Goal: Information Seeking & Learning: Learn about a topic

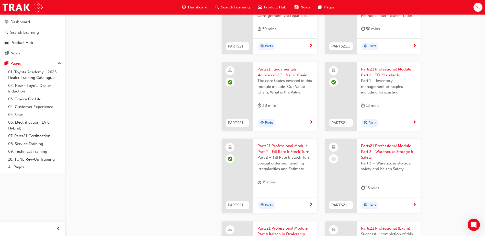
scroll to position [767, 0]
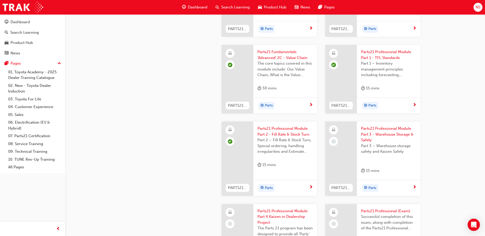
click at [333, 141] on span "learningRecordVerb_NONE-icon" at bounding box center [333, 141] width 5 height 5
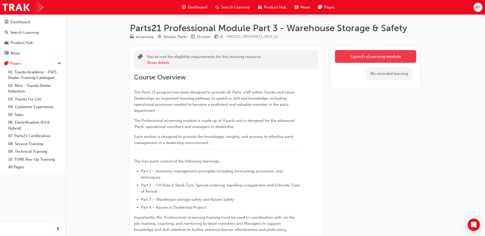
click at [383, 54] on link "Launch eLearning module" at bounding box center [375, 56] width 81 height 13
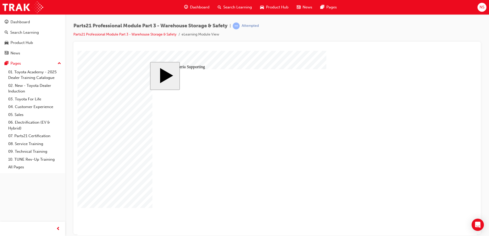
type input "12"
drag, startPoint x: 380, startPoint y: 203, endPoint x: 380, endPoint y: 206, distance: 2.7
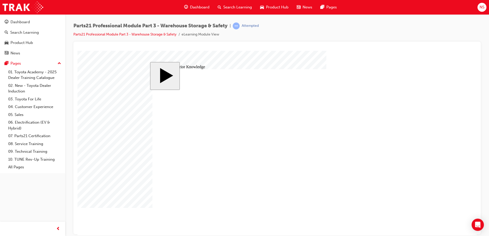
type input "12"
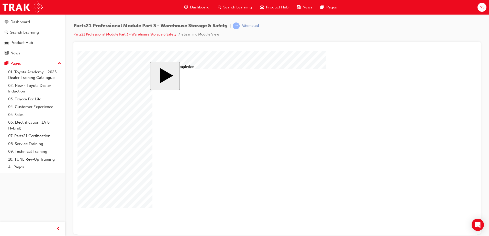
drag, startPoint x: 232, startPoint y: 123, endPoint x: 326, endPoint y: 121, distance: 94.1
drag, startPoint x: 227, startPoint y: 179, endPoint x: 260, endPoint y: 168, distance: 35.5
drag, startPoint x: 236, startPoint y: 159, endPoint x: 325, endPoint y: 161, distance: 89.7
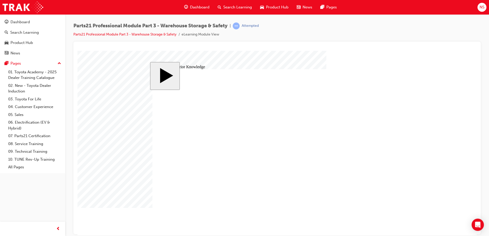
radio input "true"
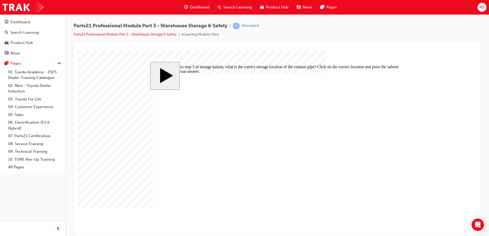
drag, startPoint x: 186, startPoint y: 130, endPoint x: 222, endPoint y: 167, distance: 52.1
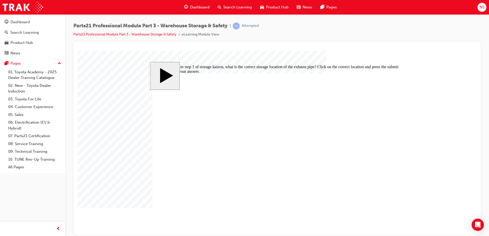
drag, startPoint x: 350, startPoint y: 165, endPoint x: 398, endPoint y: 154, distance: 48.9
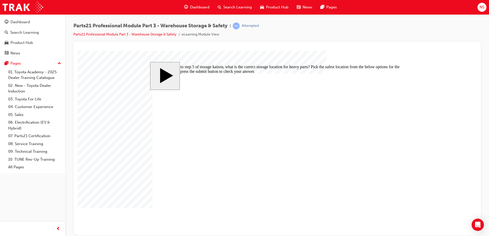
drag, startPoint x: 326, startPoint y: 186, endPoint x: 318, endPoint y: 188, distance: 7.8
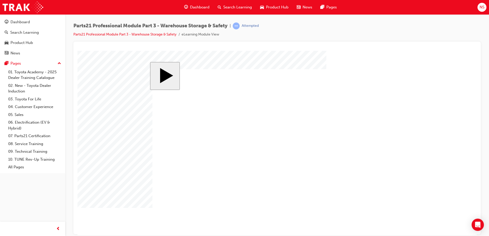
drag, startPoint x: 283, startPoint y: 168, endPoint x: 291, endPoint y: 154, distance: 16.5
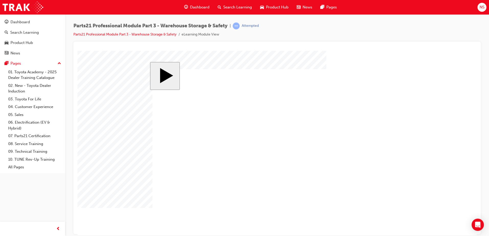
drag, startPoint x: 359, startPoint y: 111, endPoint x: 324, endPoint y: 111, distance: 35.0
drag, startPoint x: 324, startPoint y: 111, endPoint x: 335, endPoint y: 103, distance: 14.1
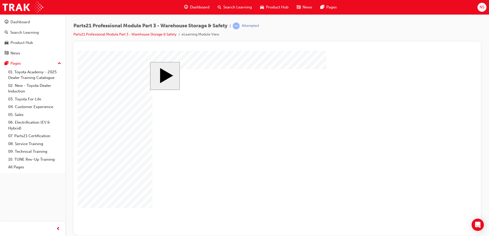
drag, startPoint x: 332, startPoint y: 169, endPoint x: 307, endPoint y: 172, distance: 24.8
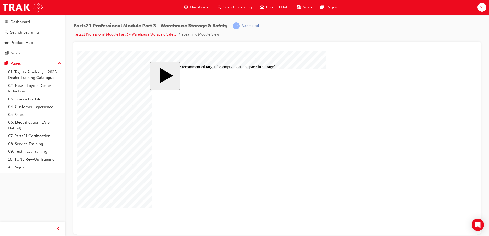
radio input "true"
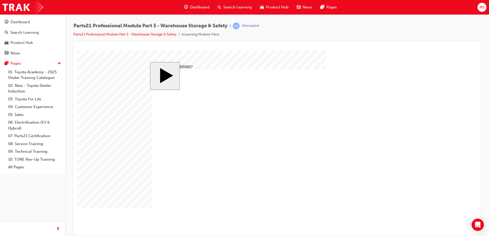
drag, startPoint x: 294, startPoint y: 137, endPoint x: 293, endPoint y: 141, distance: 4.0
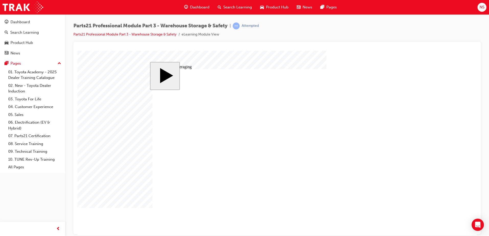
type input "3"
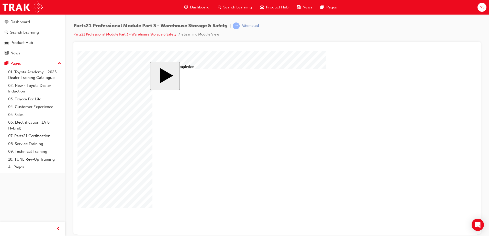
drag, startPoint x: 175, startPoint y: 154, endPoint x: 306, endPoint y: 191, distance: 136.3
drag, startPoint x: 171, startPoint y: 162, endPoint x: 316, endPoint y: 123, distance: 150.0
drag, startPoint x: 184, startPoint y: 143, endPoint x: 303, endPoint y: 167, distance: 121.7
drag, startPoint x: 187, startPoint y: 174, endPoint x: 297, endPoint y: 167, distance: 110.6
drag, startPoint x: 183, startPoint y: 145, endPoint x: 291, endPoint y: 170, distance: 111.4
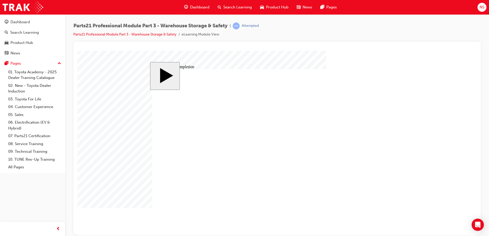
drag, startPoint x: 175, startPoint y: 134, endPoint x: 301, endPoint y: 167, distance: 130.1
radio input "true"
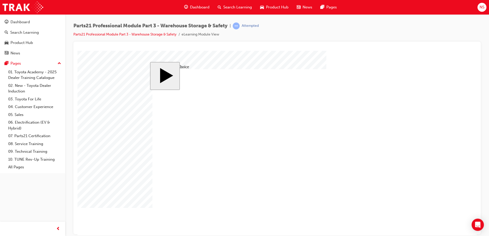
radio input "false"
radio input "true"
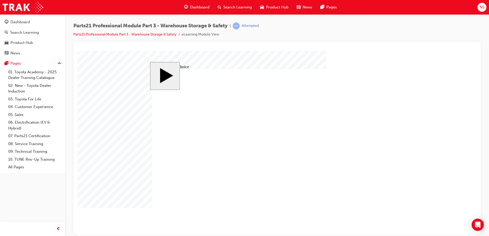
radio input "true"
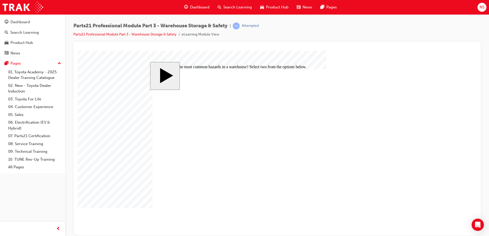
checkbox input "true"
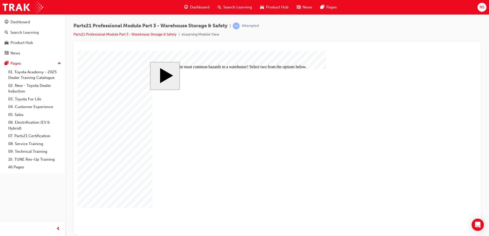
checkbox input "false"
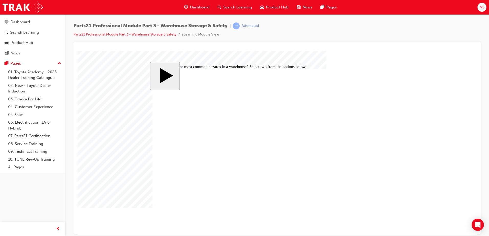
checkbox input "false"
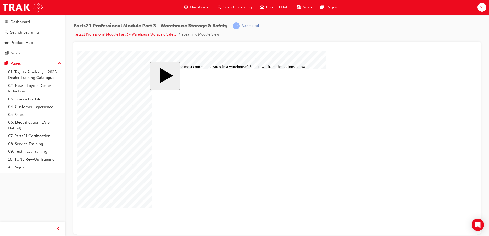
drag, startPoint x: 279, startPoint y: 157, endPoint x: 249, endPoint y: 155, distance: 30.5
checkbox input "false"
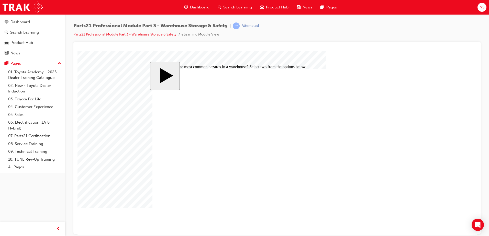
drag, startPoint x: 164, startPoint y: 160, endPoint x: 194, endPoint y: 171, distance: 31.4
drag, startPoint x: 165, startPoint y: 162, endPoint x: 164, endPoint y: 166, distance: 4.2
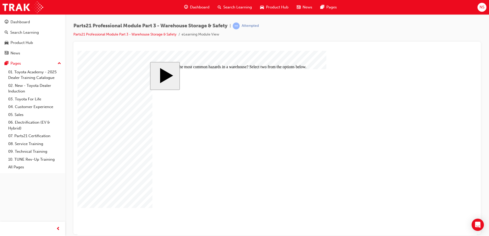
checkbox input "false"
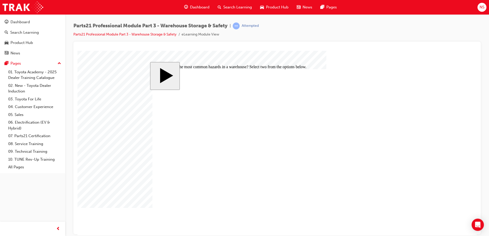
checkbox input "true"
checkbox input "false"
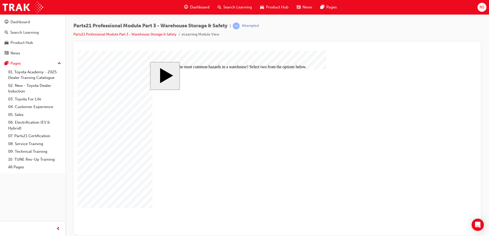
drag, startPoint x: 164, startPoint y: 166, endPoint x: 225, endPoint y: 190, distance: 66.1
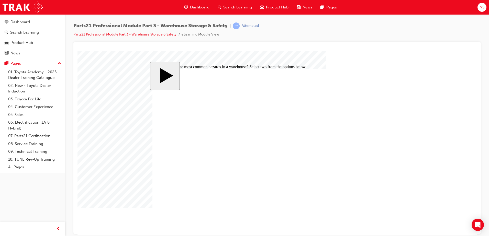
checkbox input "false"
drag, startPoint x: 279, startPoint y: 157, endPoint x: 244, endPoint y: 156, distance: 35.8
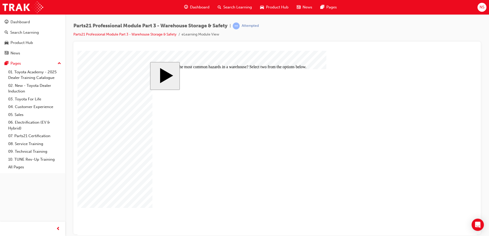
checkbox input "false"
checkbox input "true"
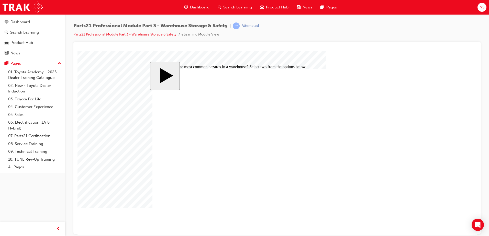
checkbox input "false"
checkbox input "true"
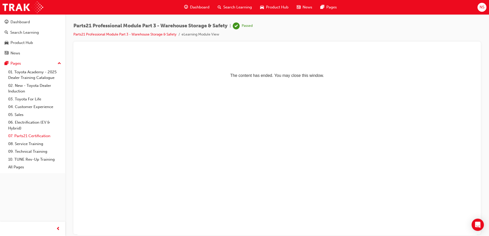
click at [35, 136] on link "07. Parts21 Certification" at bounding box center [34, 136] width 57 height 8
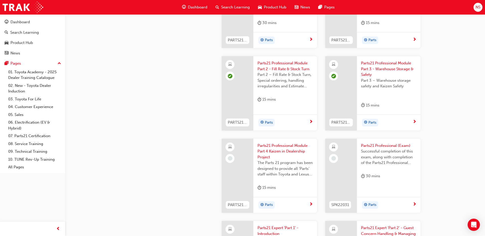
scroll to position [843, 0]
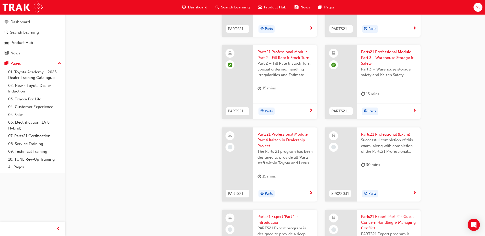
click at [230, 146] on span "learningRecordVerb_NONE-icon" at bounding box center [230, 147] width 5 height 5
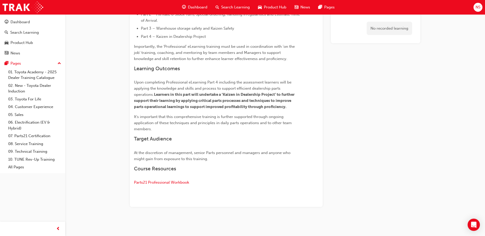
scroll to position [175, 0]
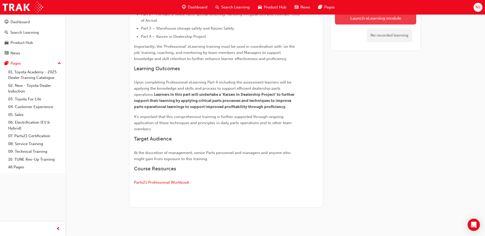
click at [376, 20] on link "Launch eLearning module" at bounding box center [375, 18] width 81 height 13
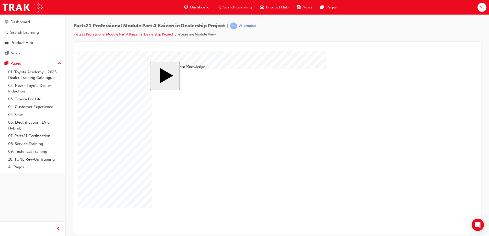
click at [112, 35] on link "Parts21 Professional Module Part 4 Kaizen in Dealership Project" at bounding box center [123, 34] width 100 height 4
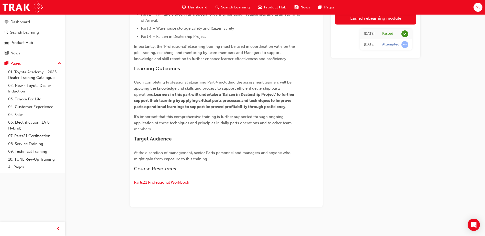
scroll to position [175, 0]
click at [165, 184] on span "Parts21 Professional Workbook" at bounding box center [161, 182] width 55 height 5
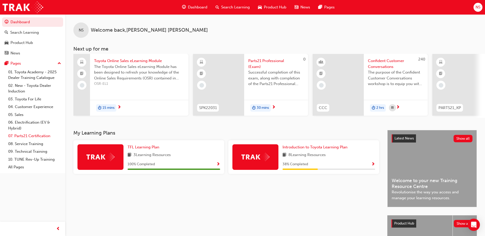
click at [24, 135] on link "07. Parts21 Certification" at bounding box center [34, 136] width 57 height 8
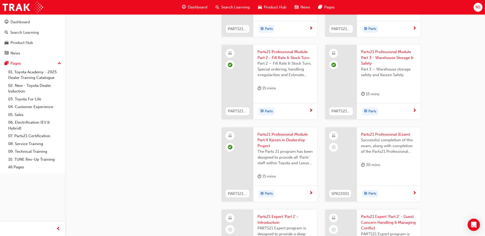
scroll to position [869, 0]
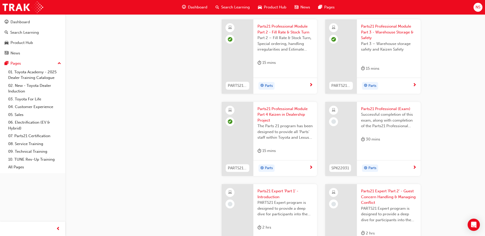
click at [373, 109] on span "Parts21 Professional (Exam)" at bounding box center [388, 109] width 55 height 6
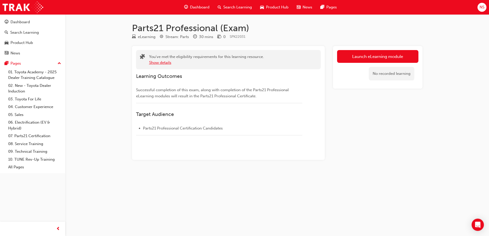
click at [157, 62] on button "Show details" at bounding box center [160, 63] width 22 height 6
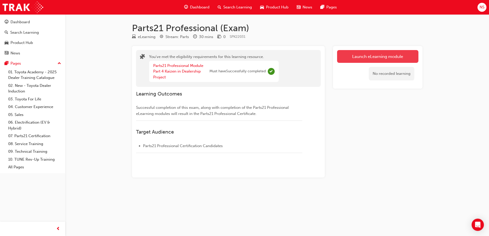
click at [353, 57] on link "Launch eLearning module" at bounding box center [377, 56] width 81 height 13
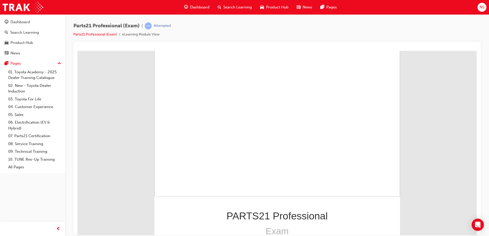
scroll to position [42, 0]
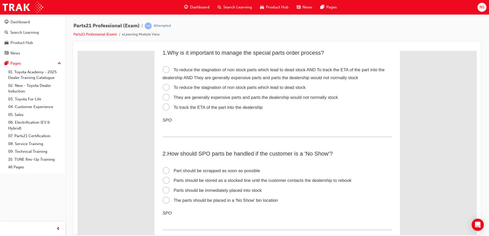
scroll to position [0, 0]
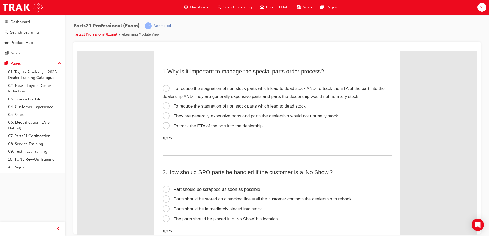
click at [163, 88] on span "To reduce the stagnation of non stock parts which lead to dead stock AND To tra…" at bounding box center [274, 92] width 222 height 13
click at [77, 51] on input "To reduce the stagnation of non stock parts which lead to dead stock AND To tra…" at bounding box center [77, 51] width 0 height 0
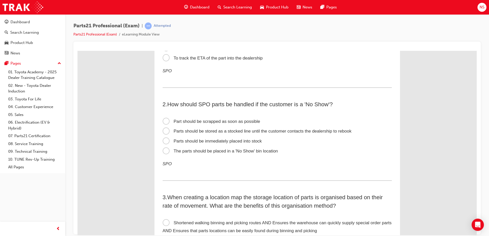
scroll to position [77, 0]
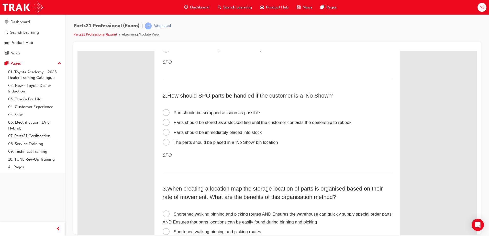
click at [164, 142] on span "The parts should be placed in a 'No Show' bin location" at bounding box center [220, 142] width 115 height 5
click at [77, 51] on input "The parts should be placed in a 'No Show' bin location" at bounding box center [77, 51] width 0 height 0
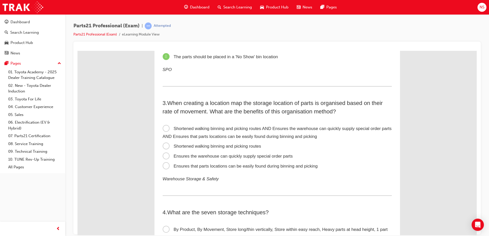
scroll to position [153, 0]
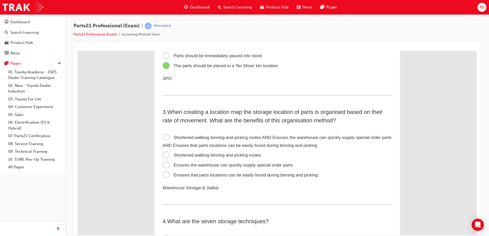
click at [163, 138] on span "Shortened walking binning and picking routes AND Ensures the warehouse can quic…" at bounding box center [277, 141] width 229 height 13
click at [77, 51] on input "Shortened walking binning and picking routes AND Ensures the warehouse can quic…" at bounding box center [77, 51] width 0 height 0
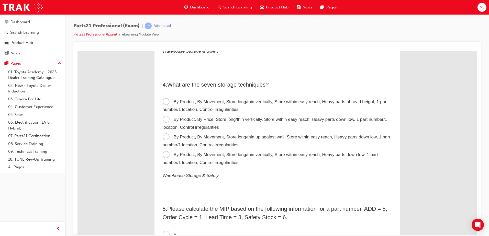
scroll to position [307, 0]
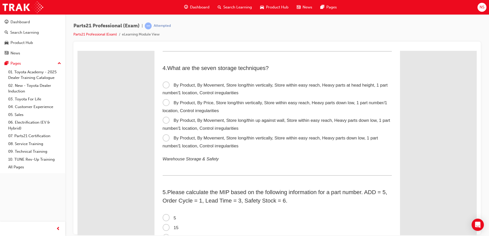
click at [164, 138] on span "By Product, By Movement, Store long/thin vertically, Store within easy reach, H…" at bounding box center [270, 141] width 215 height 13
click at [77, 51] on input "By Product, By Movement, Store long/thin vertically, Store within easy reach, H…" at bounding box center [77, 51] width 0 height 0
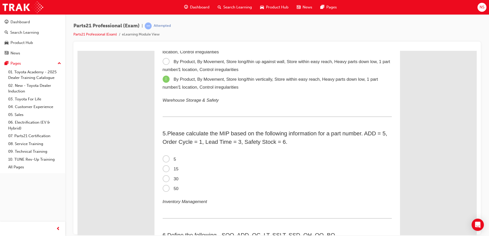
scroll to position [366, 0]
click at [165, 159] on span "5" at bounding box center [170, 158] width 14 height 5
click at [77, 51] on input "5" at bounding box center [77, 51] width 0 height 0
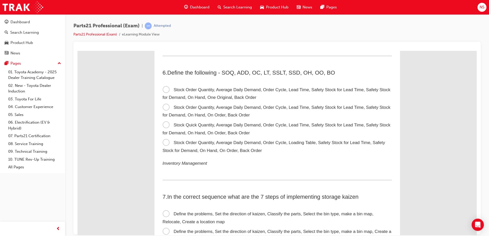
scroll to position [519, 0]
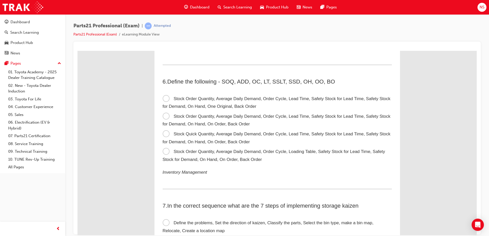
click at [165, 116] on span "Stock Order Quantity, Average Daily Demand, Order Cycle, Lead Time, Safety Stoc…" at bounding box center [277, 120] width 228 height 13
click at [77, 51] on input "Stock Order Quantity, Average Daily Demand, Order Cycle, Lead Time, Safety Stoc…" at bounding box center [77, 51] width 0 height 0
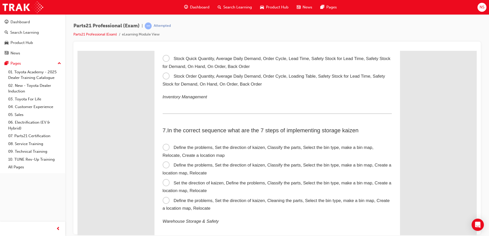
scroll to position [649, 0]
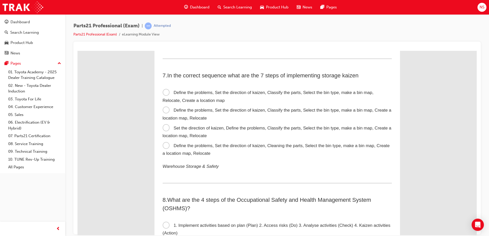
click at [165, 93] on span "Define the problems, Set the direction of kaizen, Classify the parts, Select th…" at bounding box center [268, 96] width 211 height 13
click at [77, 51] on input "Define the problems, Set the direction of kaizen, Classify the parts, Select th…" at bounding box center [77, 51] width 0 height 0
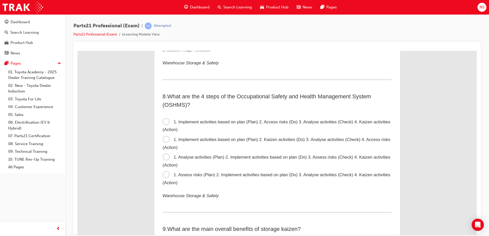
scroll to position [752, 0]
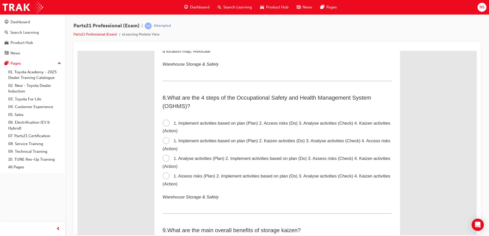
click at [165, 159] on span "1. Analyse activities (Plan) 2. Implement activities based on plan (Do) 3. Asse…" at bounding box center [277, 162] width 228 height 13
click at [77, 51] on input "1. Analyse activities (Plan) 2. Implement activities based on plan (Do) 3. Asse…" at bounding box center [77, 51] width 0 height 0
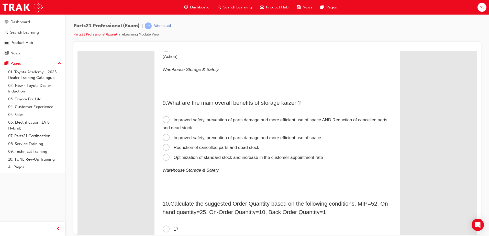
scroll to position [879, 0]
click at [164, 139] on span "Improved safety, prevention of parts damage and more efficient use of space" at bounding box center [242, 137] width 158 height 5
click at [77, 51] on input "Improved safety, prevention of parts damage and more efficient use of space" at bounding box center [77, 51] width 0 height 0
click at [163, 122] on span "Improved safety, prevention of parts damage and more efficient use of space AND…" at bounding box center [275, 123] width 225 height 13
click at [77, 51] on input "Improved safety, prevention of parts damage and more efficient use of space AND…" at bounding box center [77, 51] width 0 height 0
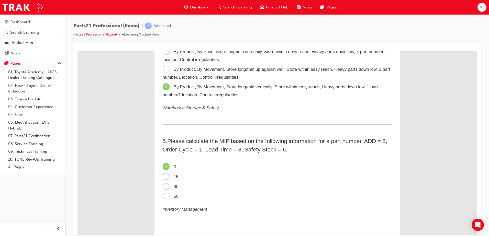
scroll to position [383, 0]
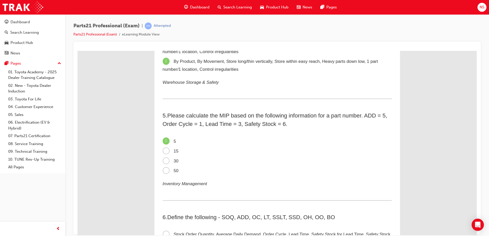
click at [164, 172] on span "50" at bounding box center [171, 170] width 16 height 5
click at [77, 51] on input "50" at bounding box center [77, 51] width 0 height 0
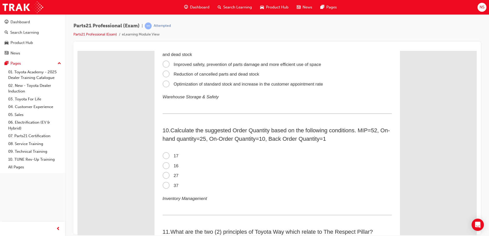
scroll to position [962, 0]
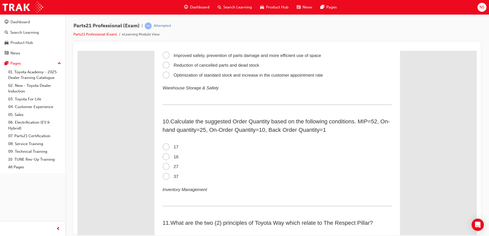
click at [167, 157] on span "16" at bounding box center [171, 156] width 16 height 5
click at [77, 51] on input "16" at bounding box center [77, 51] width 0 height 0
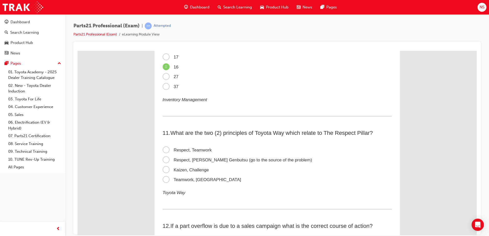
scroll to position [1064, 0]
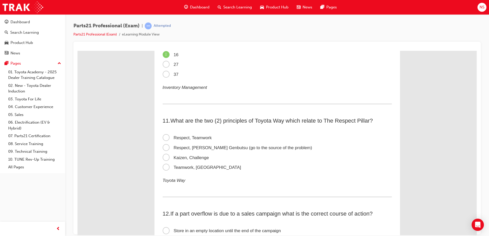
click at [166, 147] on span "Respect, Genchi Genbutsu (go to the source of the problem)" at bounding box center [238, 147] width 150 height 5
click at [77, 51] on input "Respect, Genchi Genbutsu (go to the source of the problem)" at bounding box center [77, 51] width 0 height 0
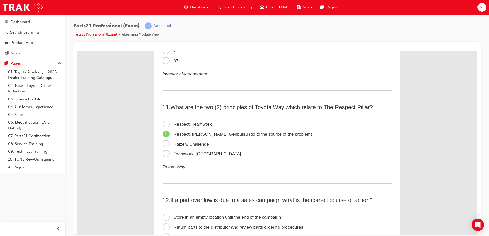
scroll to position [1140, 0]
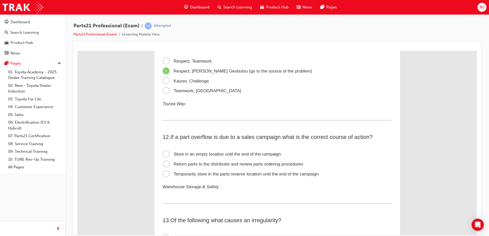
click at [164, 174] on span "Temporarily store in the parts reserve location until the end of the campaign" at bounding box center [241, 173] width 156 height 5
click at [77, 51] on input "Temporarily store in the parts reserve location until the end of the campaign" at bounding box center [77, 51] width 0 height 0
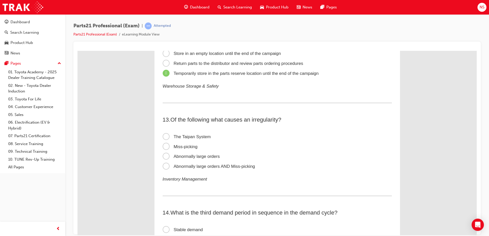
scroll to position [1268, 0]
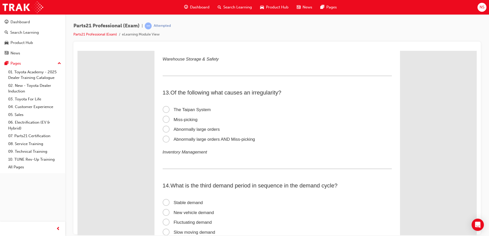
click at [163, 138] on span "Abnormally large orders AND Miss-picking" at bounding box center [209, 139] width 93 height 5
click at [77, 51] on input "Abnormally large orders AND Miss-picking" at bounding box center [77, 51] width 0 height 0
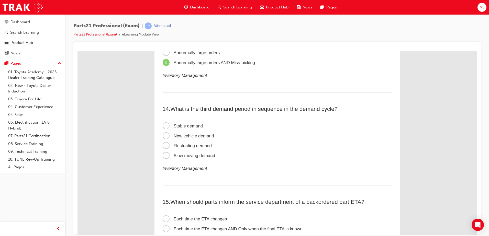
scroll to position [1370, 0]
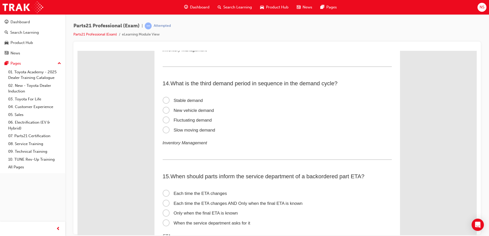
click at [165, 121] on span "Fluctuating demand" at bounding box center [187, 120] width 49 height 5
click at [77, 51] on input "Fluctuating demand" at bounding box center [77, 51] width 0 height 0
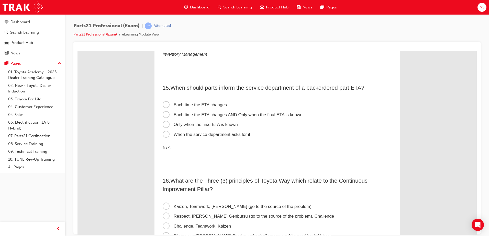
scroll to position [1473, 0]
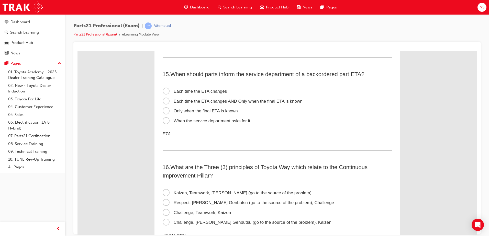
click at [165, 91] on span "Each time the ETA changes" at bounding box center [195, 91] width 64 height 5
click at [77, 51] on input "Each time the ETA changes" at bounding box center [77, 51] width 0 height 0
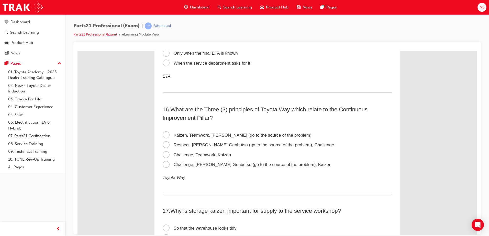
scroll to position [1549, 0]
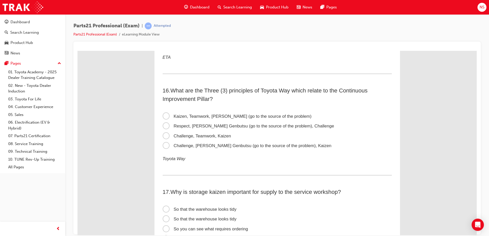
click at [165, 146] on span "Challenge, Genchi Genbutsu (go to the source of the problem), Kaizen" at bounding box center [247, 145] width 169 height 5
click at [77, 51] on input "Challenge, Genchi Genbutsu (go to the source of the problem), Kaizen" at bounding box center [77, 51] width 0 height 0
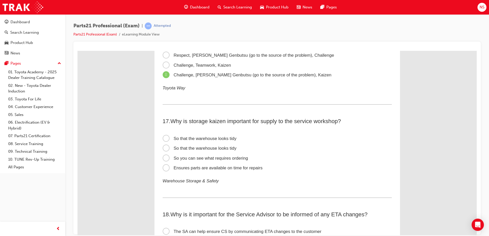
scroll to position [1626, 0]
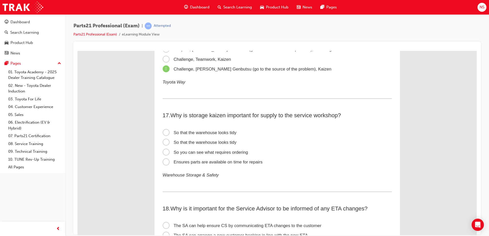
click at [165, 164] on span "Ensures parts are available on time for repairs" at bounding box center [213, 161] width 100 height 5
click at [77, 51] on input "Ensures parts are available on time for repairs" at bounding box center [77, 51] width 0 height 0
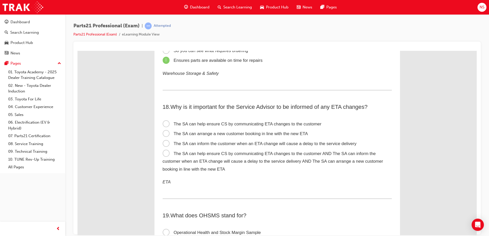
scroll to position [1728, 0]
click at [163, 131] on span "The SA can arrange a new customer booking in line with the new ETA" at bounding box center [235, 133] width 145 height 5
click at [77, 51] on input "The SA can arrange a new customer booking in line with the new ETA" at bounding box center [77, 51] width 0 height 0
click at [164, 154] on span "The SA can help ensure CS by communicating ETA changes to the customer AND The …" at bounding box center [273, 161] width 220 height 20
click at [77, 51] on input "The SA can help ensure CS by communicating ETA changes to the customer AND The …" at bounding box center [77, 51] width 0 height 0
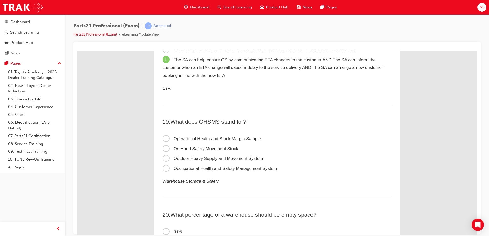
scroll to position [1831, 0]
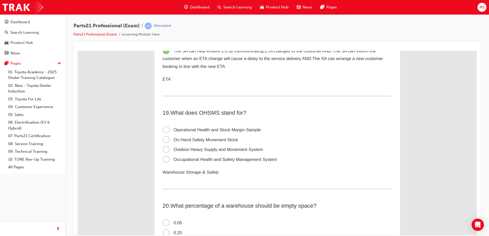
click at [166, 160] on span "Occupational Health and Safety Management System" at bounding box center [220, 159] width 115 height 5
click at [77, 51] on input "Occupational Health and Safety Management System" at bounding box center [77, 51] width 0 height 0
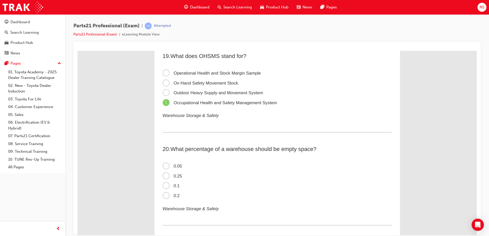
scroll to position [1907, 0]
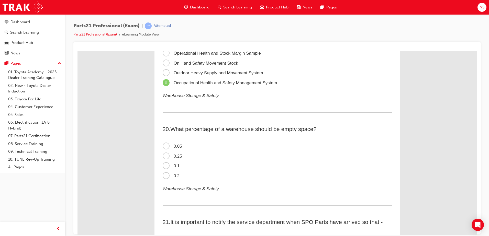
click at [165, 176] on span "0.2" at bounding box center [171, 175] width 17 height 5
click at [77, 51] on input "0.2" at bounding box center [77, 51] width 0 height 0
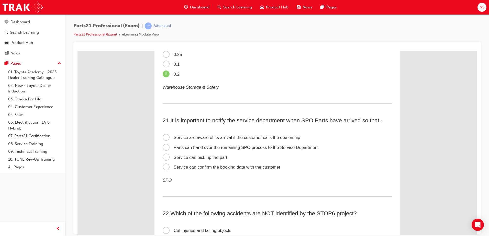
scroll to position [2009, 0]
drag, startPoint x: 165, startPoint y: 165, endPoint x: 192, endPoint y: 165, distance: 27.4
click at [166, 165] on span "Service can confirm the booking date with the customer" at bounding box center [222, 166] width 118 height 5
click at [77, 51] on input "Service can confirm the booking date with the customer" at bounding box center [77, 51] width 0 height 0
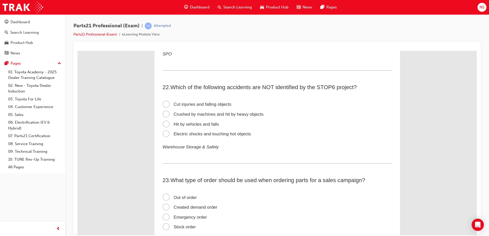
scroll to position [2137, 0]
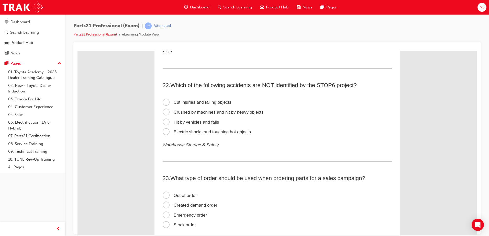
click at [165, 102] on span "Cut injuries and falling objects" at bounding box center [197, 102] width 69 height 5
click at [77, 51] on input "Cut injuries and falling objects" at bounding box center [77, 51] width 0 height 0
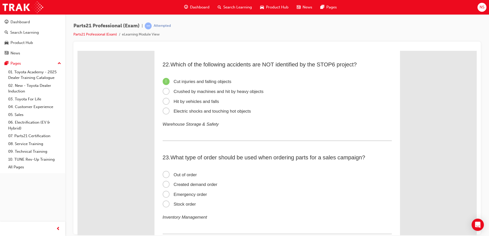
scroll to position [2214, 0]
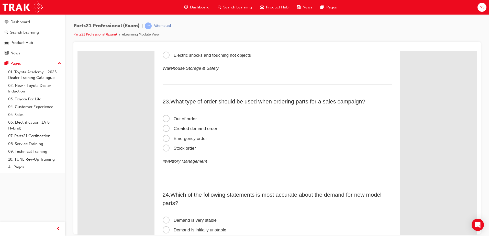
click at [165, 129] on span "Created demand order" at bounding box center [190, 128] width 55 height 5
click at [77, 51] on input "Created demand order" at bounding box center [77, 51] width 0 height 0
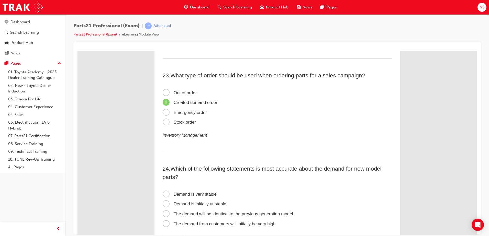
scroll to position [2239, 0]
click at [163, 102] on span "Created demand order" at bounding box center [190, 102] width 55 height 5
click at [77, 51] on input "Created demand order" at bounding box center [77, 51] width 0 height 0
click at [165, 114] on span "Emergency order" at bounding box center [185, 112] width 44 height 5
click at [77, 51] on input "Emergency order" at bounding box center [77, 51] width 0 height 0
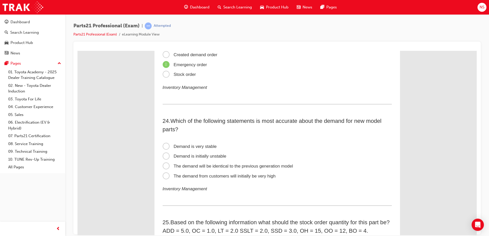
scroll to position [2316, 0]
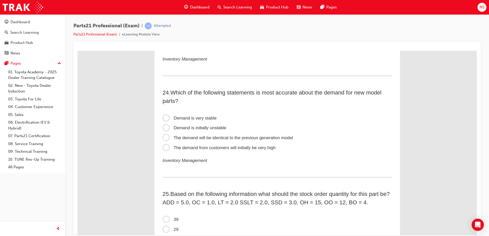
click at [165, 128] on span "Demand is initially unstable" at bounding box center [195, 127] width 64 height 5
click at [77, 51] on input "Demand is initially unstable" at bounding box center [77, 51] width 0 height 0
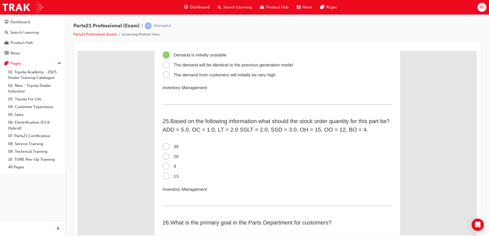
scroll to position [2418, 0]
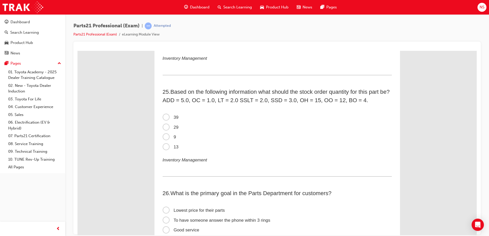
click at [164, 149] on span "13" at bounding box center [171, 146] width 16 height 5
click at [77, 51] on input "13" at bounding box center [77, 51] width 0 height 0
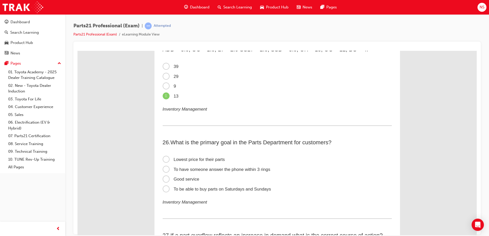
scroll to position [2469, 0]
click at [163, 178] on span "Good service" at bounding box center [181, 178] width 37 height 5
click at [77, 51] on input "Good service" at bounding box center [77, 51] width 0 height 0
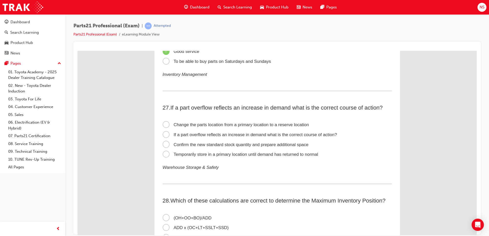
scroll to position [2597, 0]
click at [165, 144] on span "Confirm the new standard stock quantity and prepare additional space" at bounding box center [236, 144] width 146 height 5
click at [77, 51] on input "Confirm the new standard stock quantity and prepare additional space" at bounding box center [77, 51] width 0 height 0
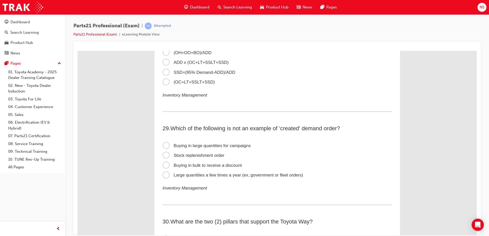
scroll to position [2776, 0]
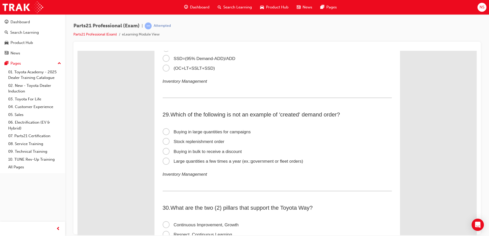
click at [163, 151] on span "Buying in bulk to receive a discount" at bounding box center [202, 151] width 79 height 5
click at [77, 51] on input "Buying in bulk to receive a discount" at bounding box center [77, 51] width 0 height 0
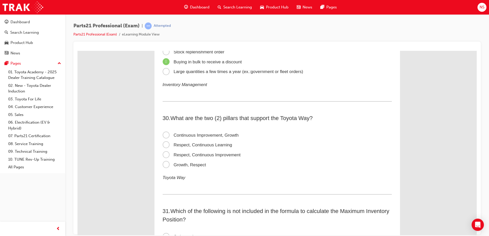
scroll to position [2878, 0]
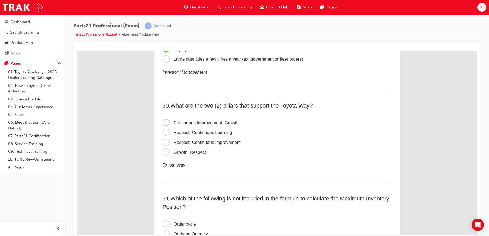
click at [165, 143] on span "Respect, Continuous Improvement" at bounding box center [202, 142] width 78 height 5
click at [77, 51] on input "Respect, Continuous Improvement" at bounding box center [77, 51] width 0 height 0
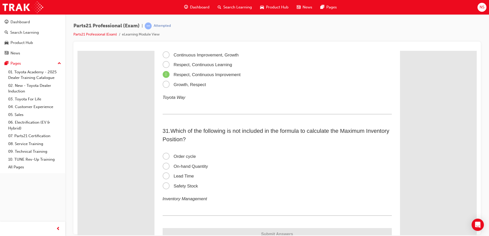
scroll to position [2955, 0]
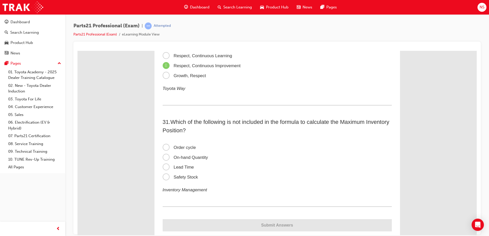
click at [165, 176] on span "Safety Stock" at bounding box center [181, 177] width 36 height 5
click at [77, 51] on input "Safety Stock" at bounding box center [77, 51] width 0 height 0
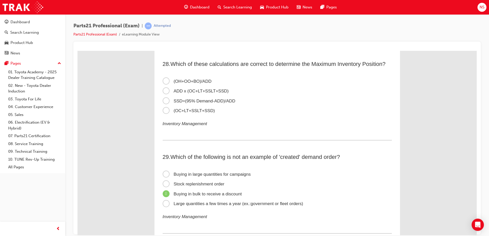
scroll to position [2712, 0]
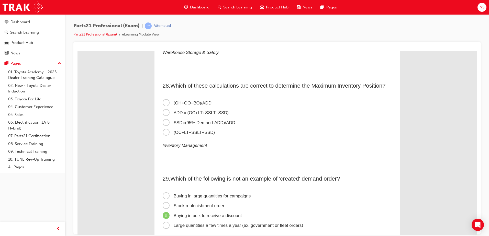
click at [164, 122] on span "SSD=(95% Demand-ADD)/ADD" at bounding box center [199, 122] width 73 height 5
click at [77, 51] on input "SSD=(95% Demand-ADD)/ADD" at bounding box center [77, 51] width 0 height 0
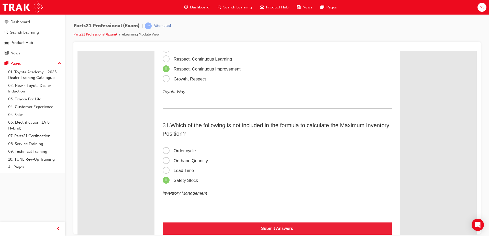
scroll to position [2968, 0]
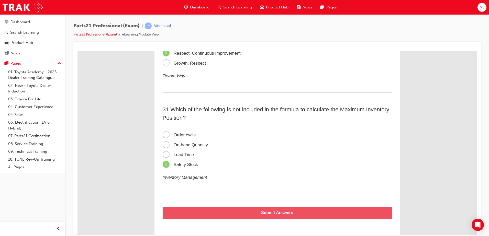
click at [284, 213] on button "Submit Answers" at bounding box center [277, 213] width 229 height 12
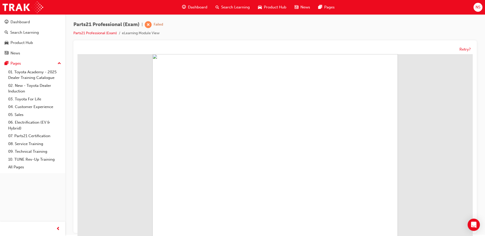
scroll to position [0, 0]
click at [148, 25] on span "learningRecordVerb_FAIL-icon" at bounding box center [148, 25] width 7 height 7
click at [464, 52] on button "Retry?" at bounding box center [464, 51] width 11 height 6
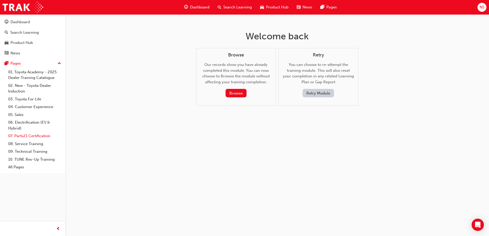
click at [26, 135] on link "07. Parts21 Certification" at bounding box center [34, 136] width 57 height 8
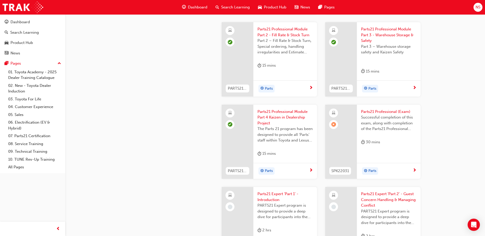
scroll to position [869, 0]
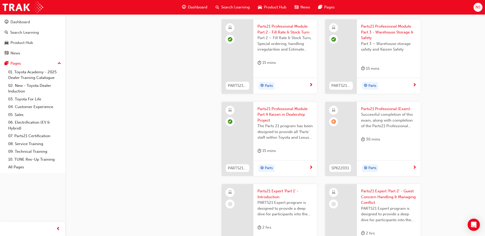
click at [331, 122] on span "learningRecordVerb_FAIL-icon" at bounding box center [333, 121] width 5 height 5
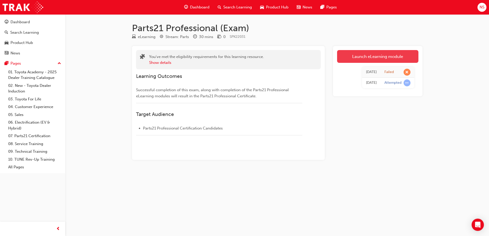
click at [365, 57] on link "Launch eLearning module" at bounding box center [377, 56] width 81 height 13
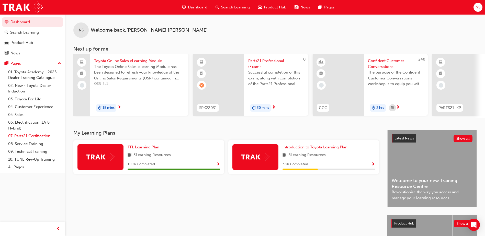
click at [18, 134] on link "07. Parts21 Certification" at bounding box center [34, 136] width 57 height 8
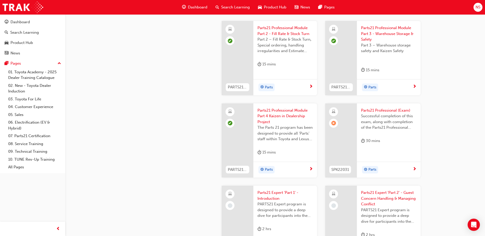
scroll to position [869, 0]
click at [334, 123] on span "learningRecordVerb_FAIL-icon" at bounding box center [333, 121] width 5 height 5
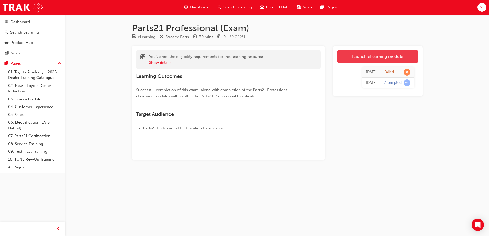
click at [364, 61] on link "Launch eLearning module" at bounding box center [377, 56] width 81 height 13
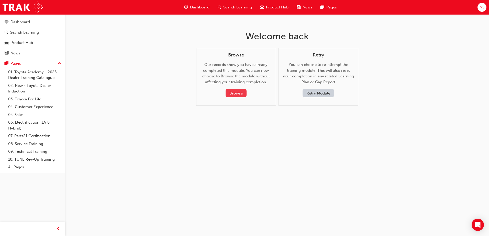
click at [235, 92] on button "Browse" at bounding box center [235, 93] width 21 height 8
